Goal: Obtain resource: Download file/media

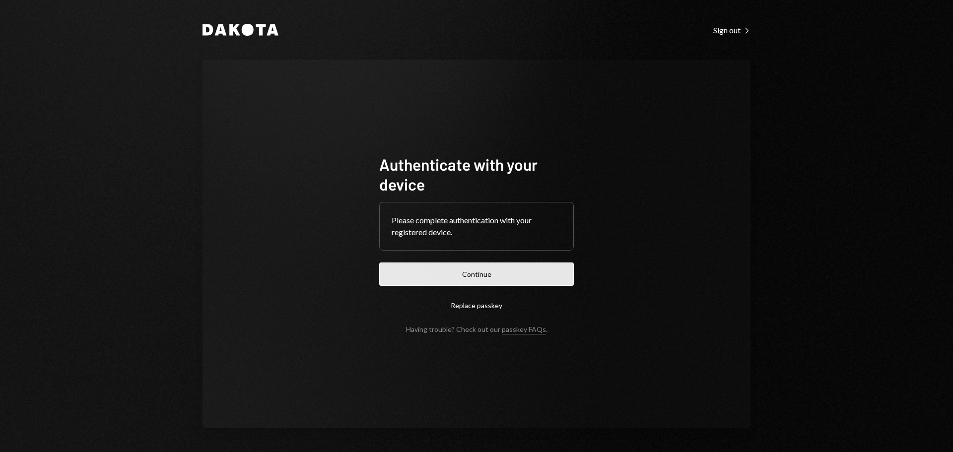
click at [489, 275] on button "Continue" at bounding box center [476, 274] width 195 height 23
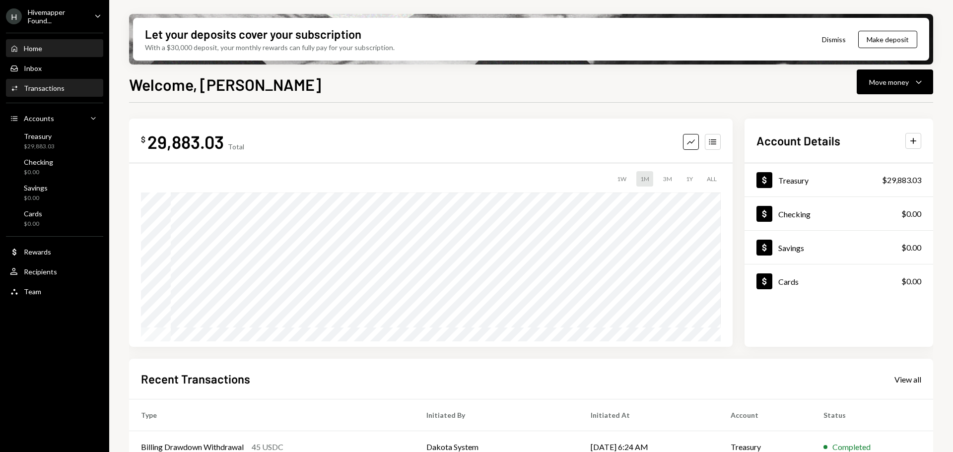
click at [66, 84] on div "Activities Transactions" at bounding box center [54, 88] width 89 height 9
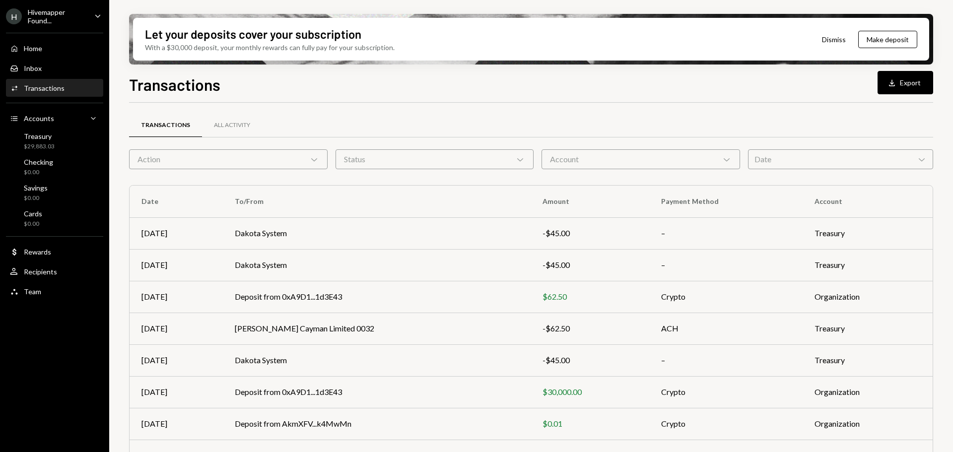
click at [83, 16] on div "Hivemapper Found..." at bounding box center [57, 16] width 59 height 17
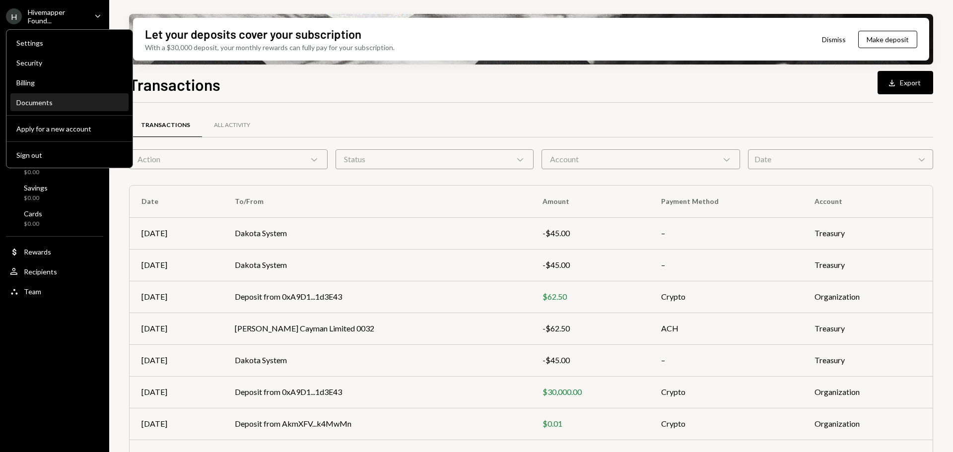
click at [46, 100] on div "Documents" at bounding box center [69, 102] width 106 height 8
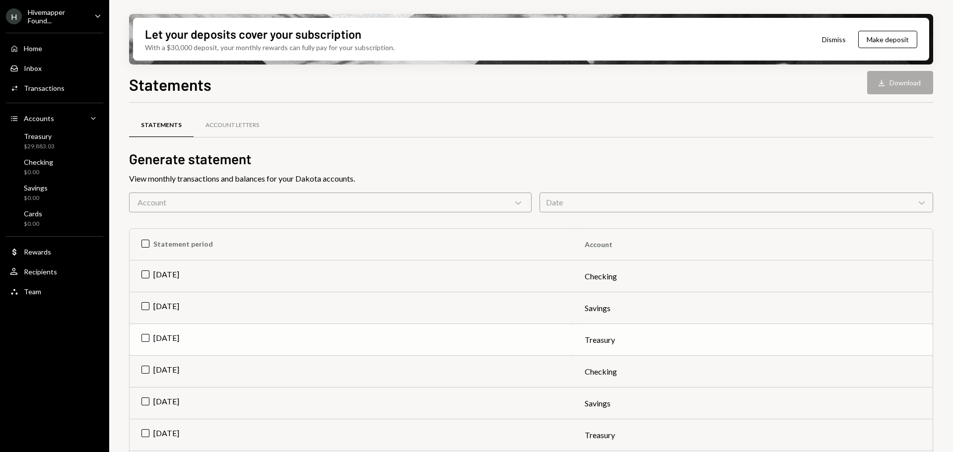
click at [148, 337] on td "[DATE]" at bounding box center [351, 340] width 443 height 32
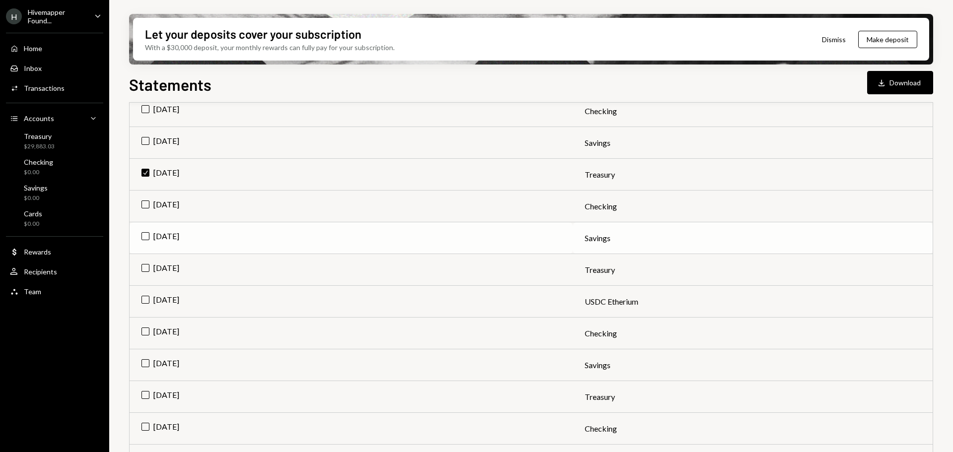
click at [147, 238] on td "[DATE]" at bounding box center [351, 238] width 443 height 32
click at [147, 238] on td "Check [DATE]" at bounding box center [351, 238] width 443 height 32
click at [145, 268] on td "[DATE]" at bounding box center [351, 270] width 443 height 32
click at [146, 398] on td "[DATE]" at bounding box center [351, 397] width 443 height 32
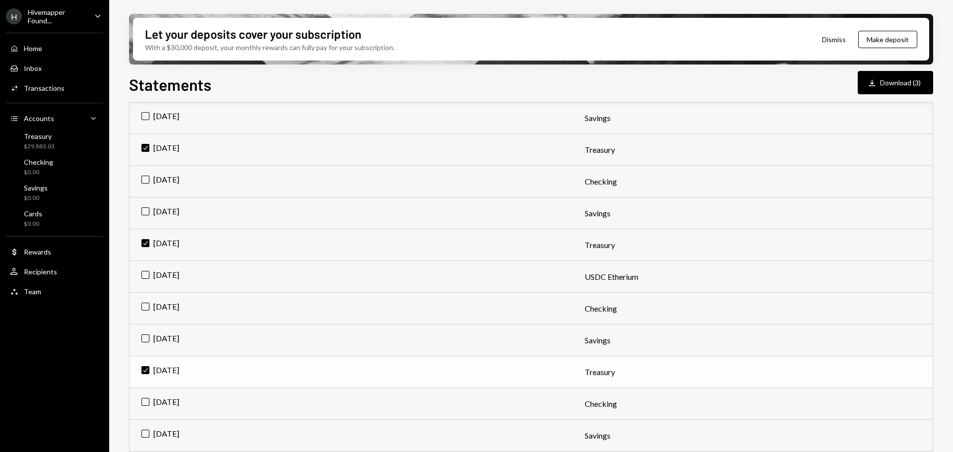
scroll to position [230, 0]
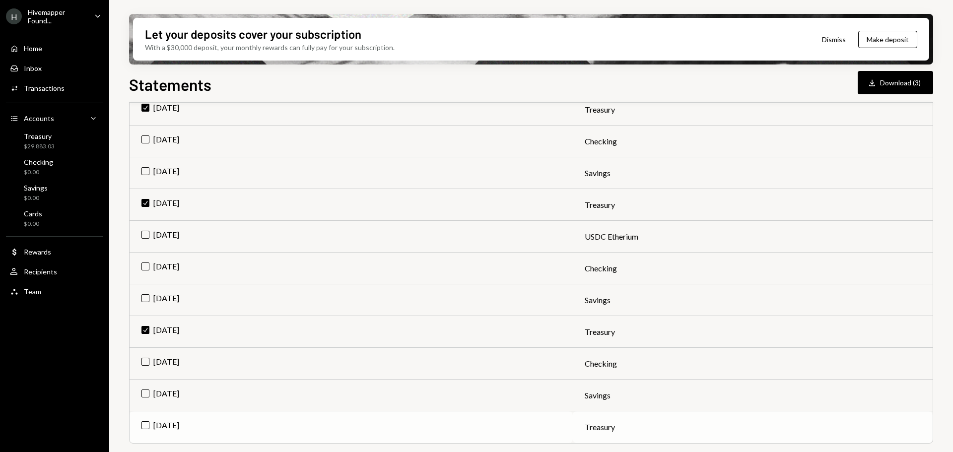
click at [146, 426] on td "[DATE]" at bounding box center [351, 428] width 443 height 32
click at [878, 87] on div "Download" at bounding box center [874, 83] width 13 height 10
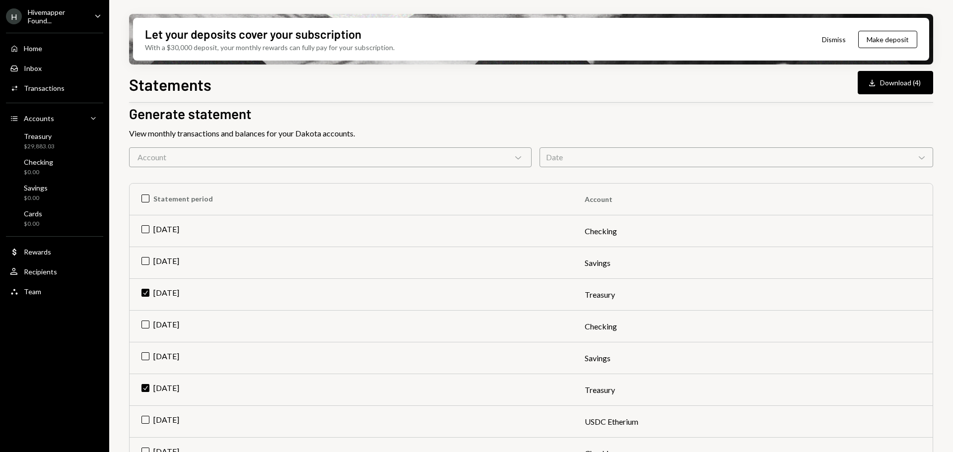
scroll to position [0, 0]
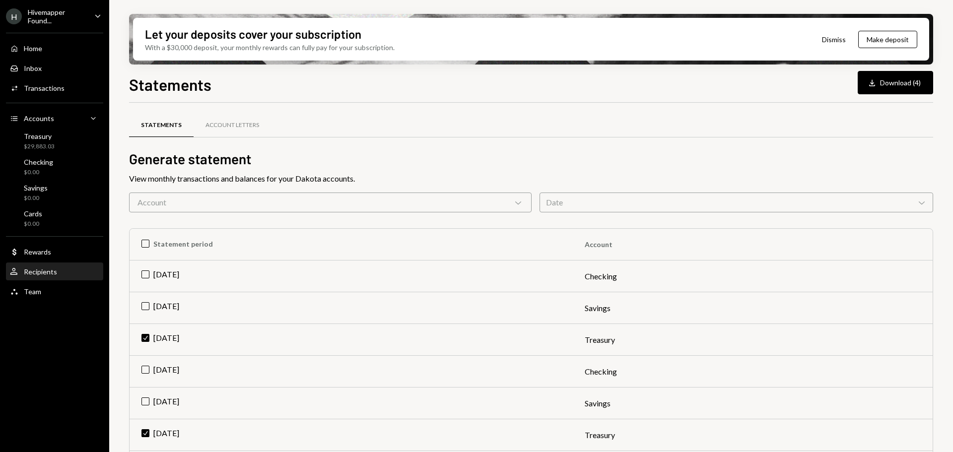
click at [37, 271] on div "Recipients" at bounding box center [40, 272] width 33 height 8
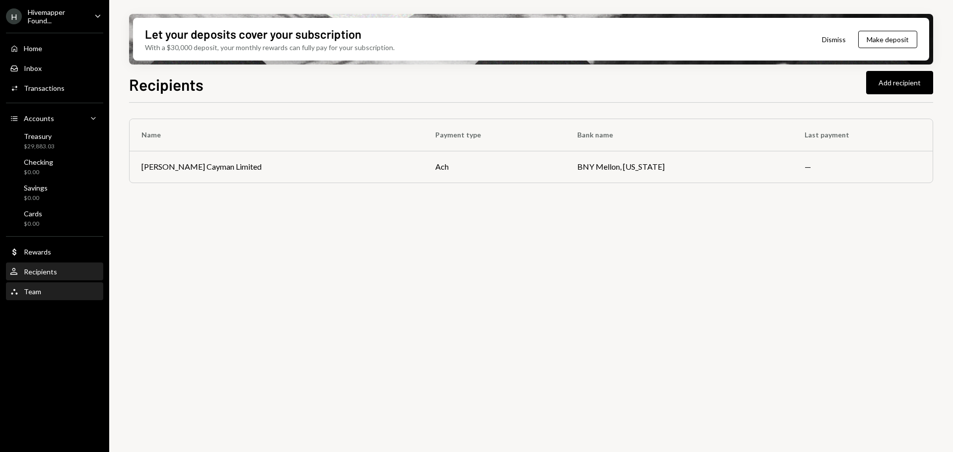
click at [32, 290] on div "Team" at bounding box center [32, 292] width 17 height 8
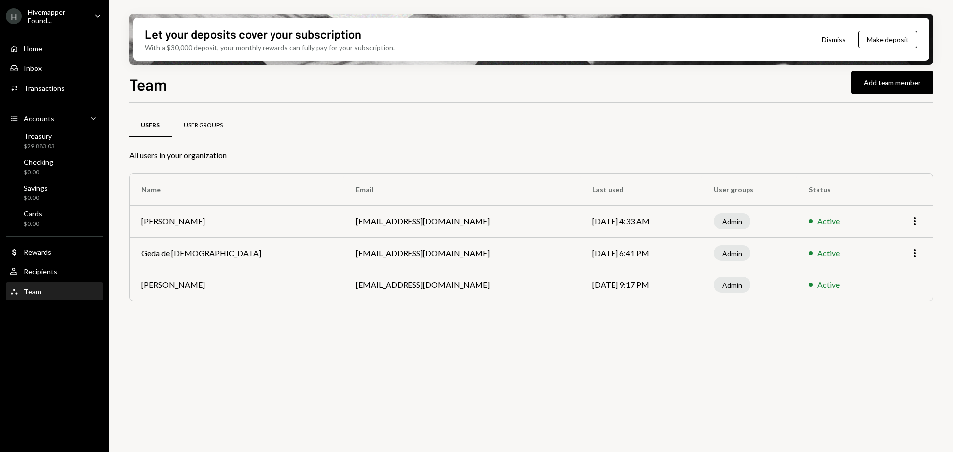
click at [204, 125] on div "User Groups" at bounding box center [203, 125] width 39 height 8
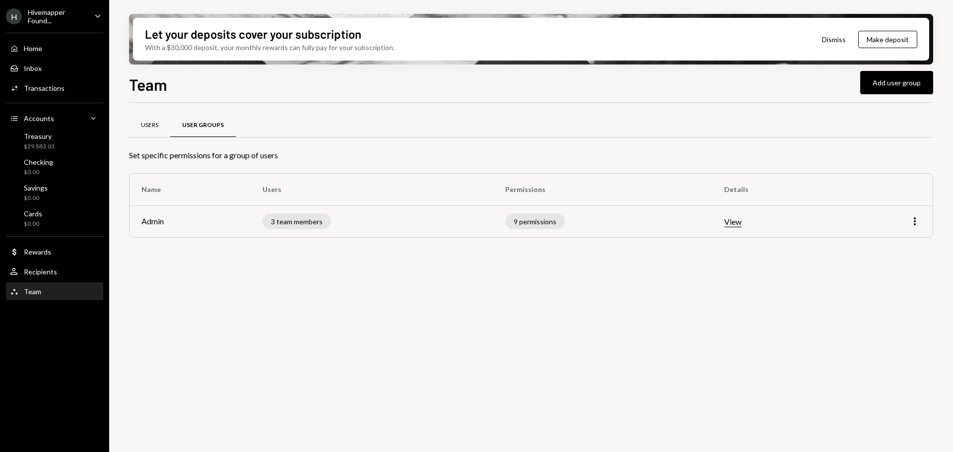
click at [154, 127] on div "Users" at bounding box center [149, 125] width 17 height 8
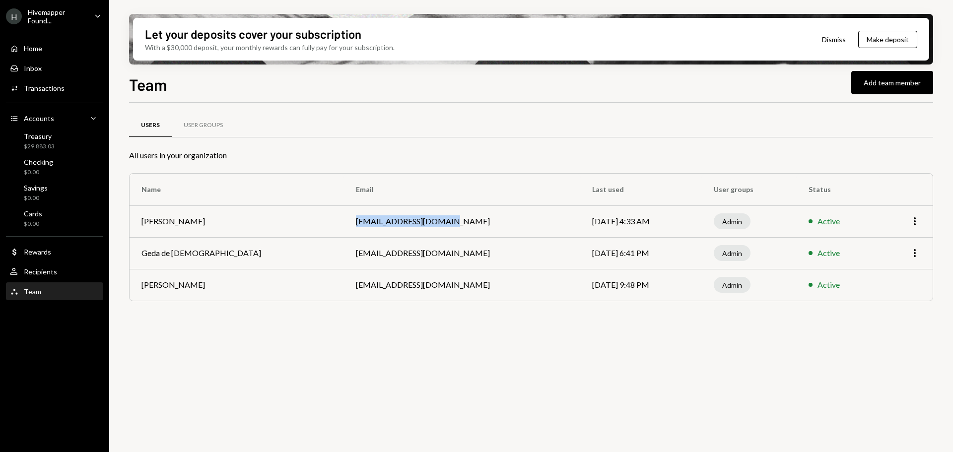
drag, startPoint x: 358, startPoint y: 221, endPoint x: 263, endPoint y: 221, distance: 94.9
click at [344, 221] on td "[EMAIL_ADDRESS][DOMAIN_NAME]" at bounding box center [462, 222] width 236 height 32
copy td "[EMAIL_ADDRESS][DOMAIN_NAME]"
